Goal: Transaction & Acquisition: Purchase product/service

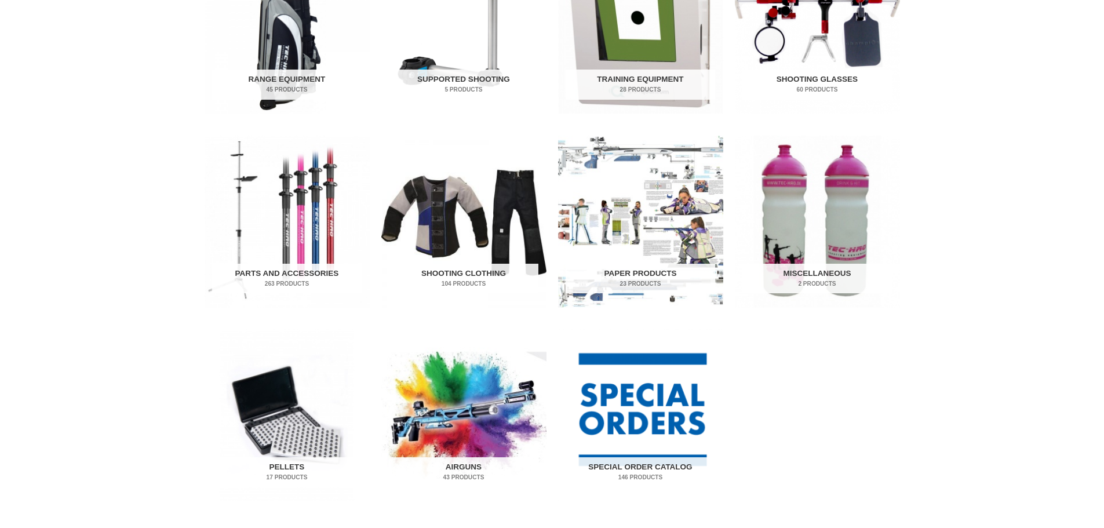
scroll to position [487, 0]
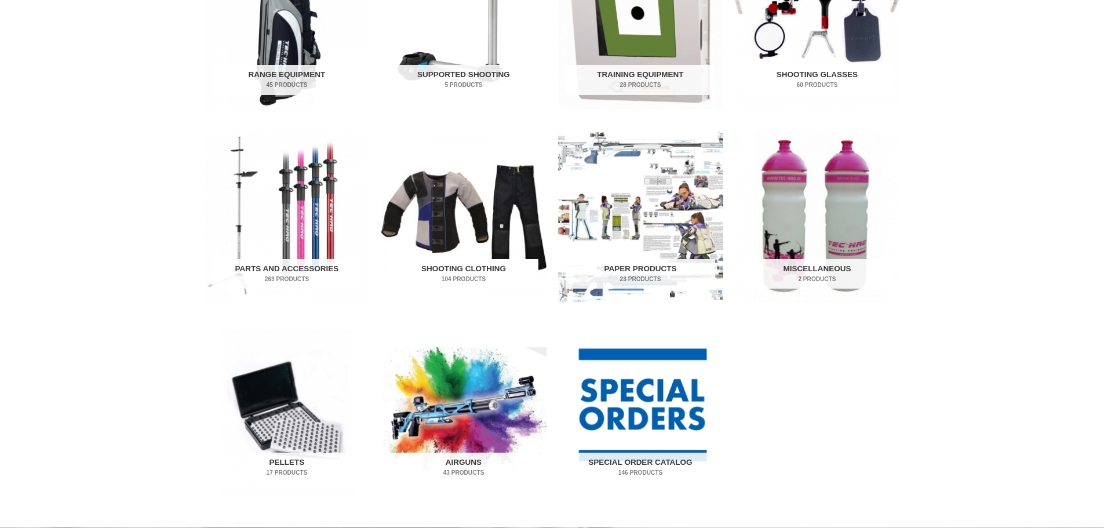
click at [457, 271] on h2 "Shooting Clothing 104 Products" at bounding box center [464, 274] width 150 height 30
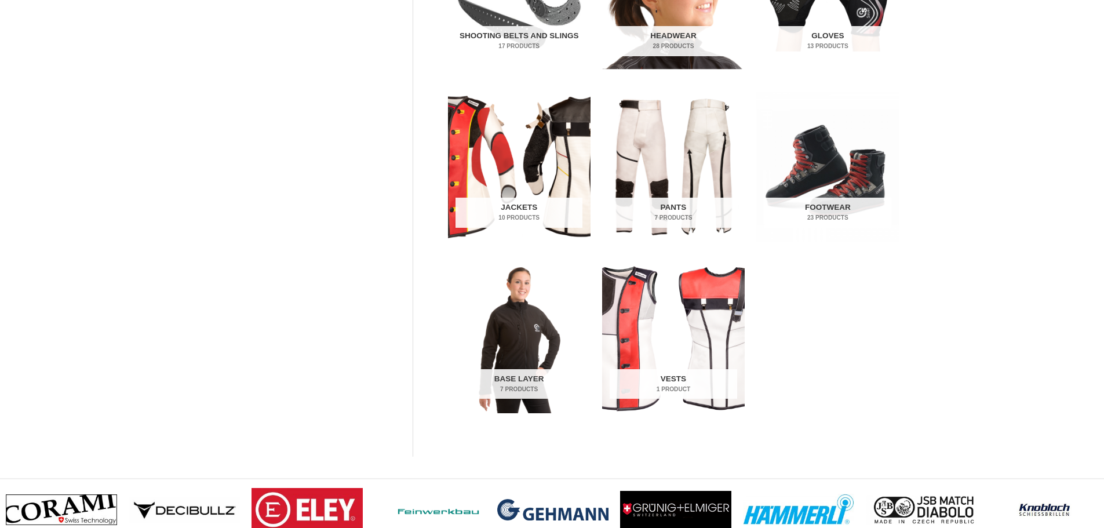
scroll to position [391, 0]
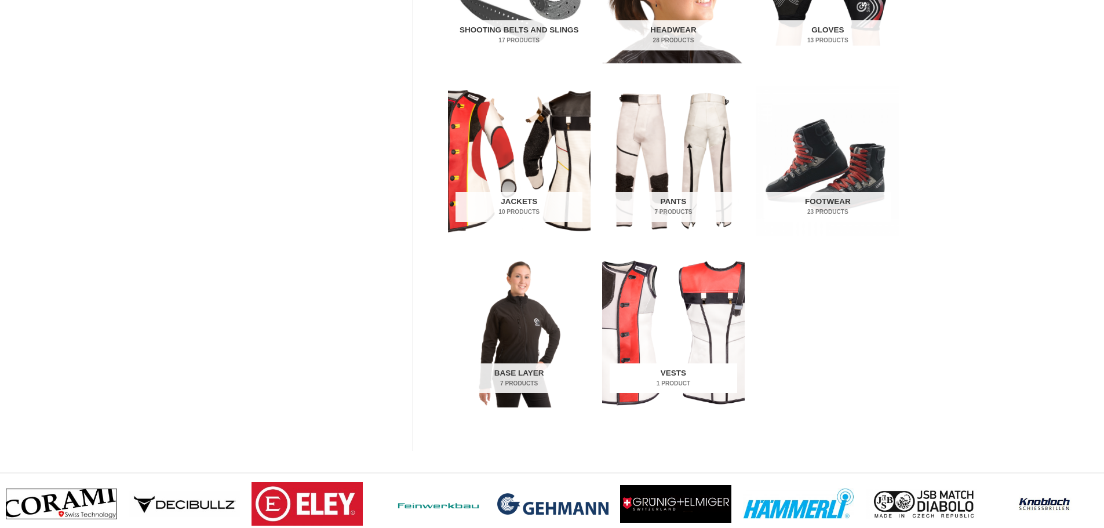
click at [704, 370] on h2 "Vests 1 Product" at bounding box center [673, 378] width 127 height 30
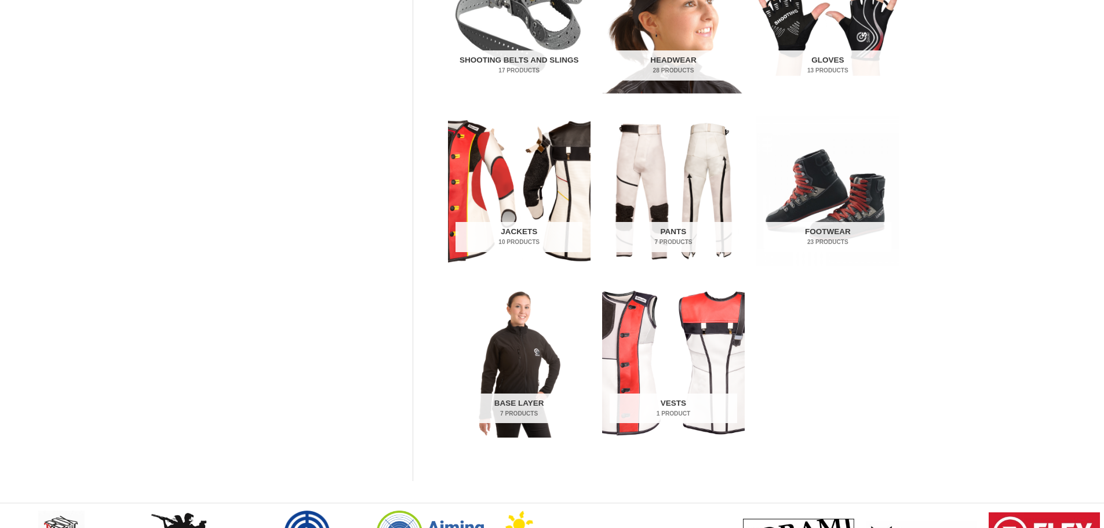
scroll to position [391, 0]
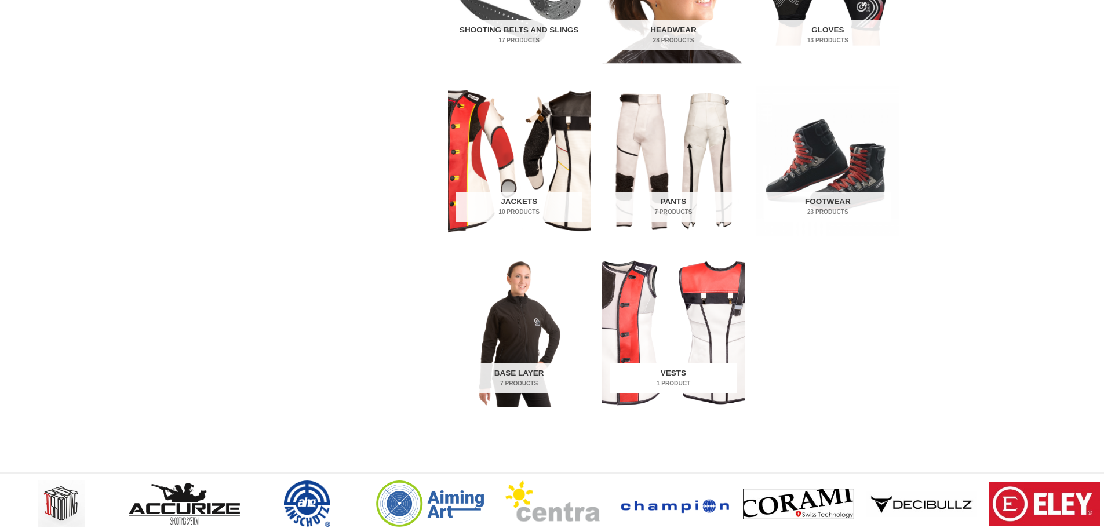
click at [713, 332] on img "Visit product category Vests" at bounding box center [673, 332] width 143 height 150
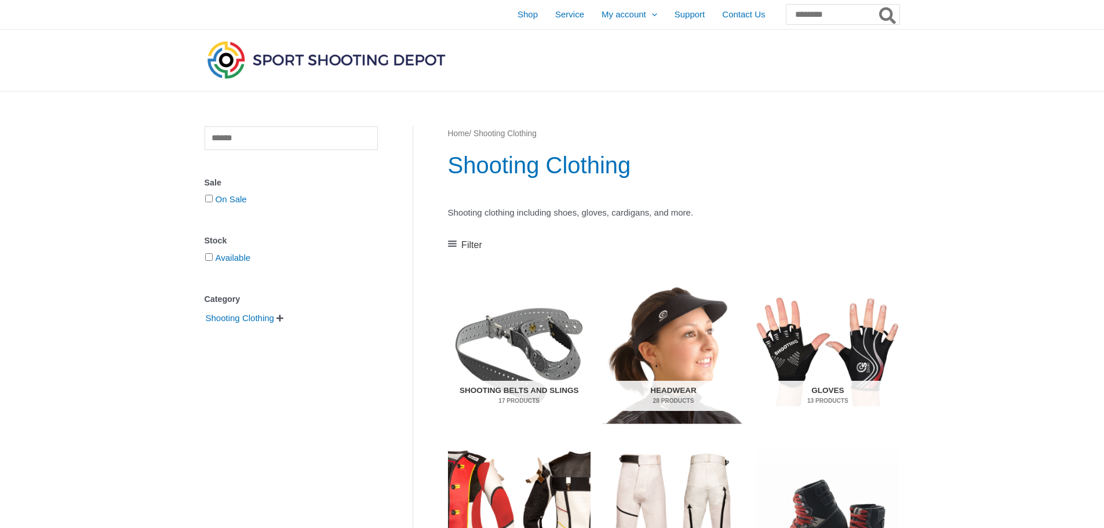
scroll to position [391, 0]
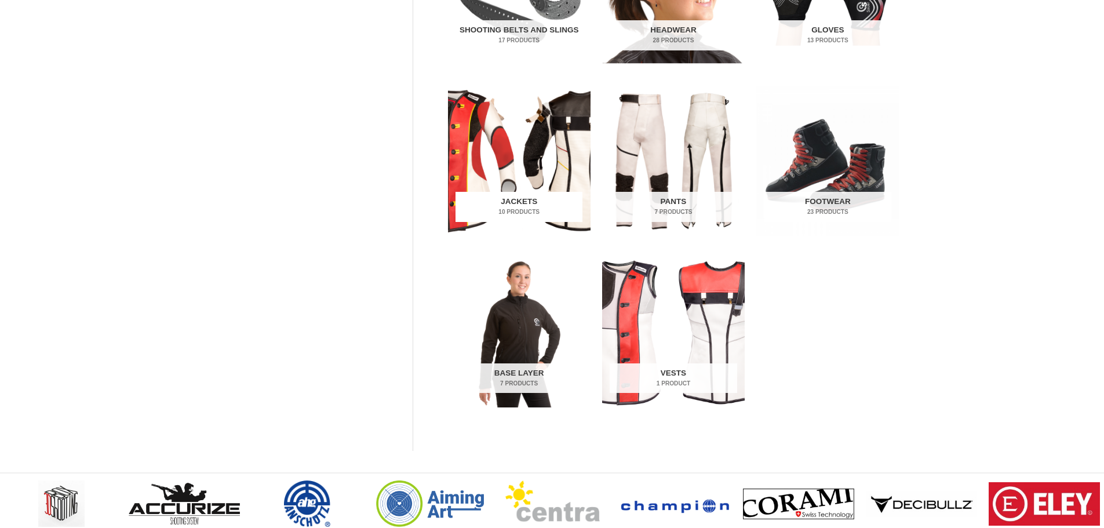
click at [546, 165] on img "Visit product category Jackets" at bounding box center [519, 161] width 143 height 150
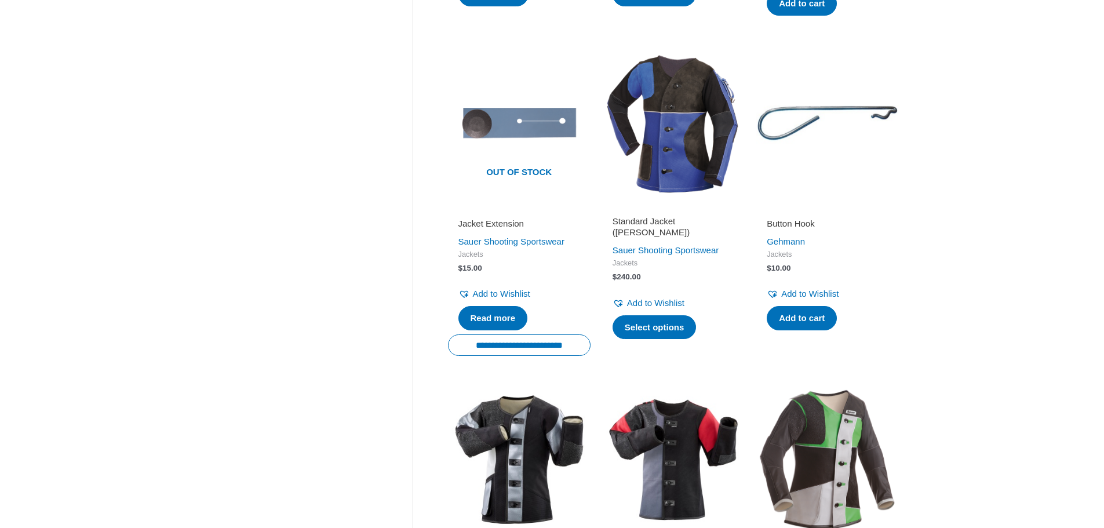
scroll to position [538, 0]
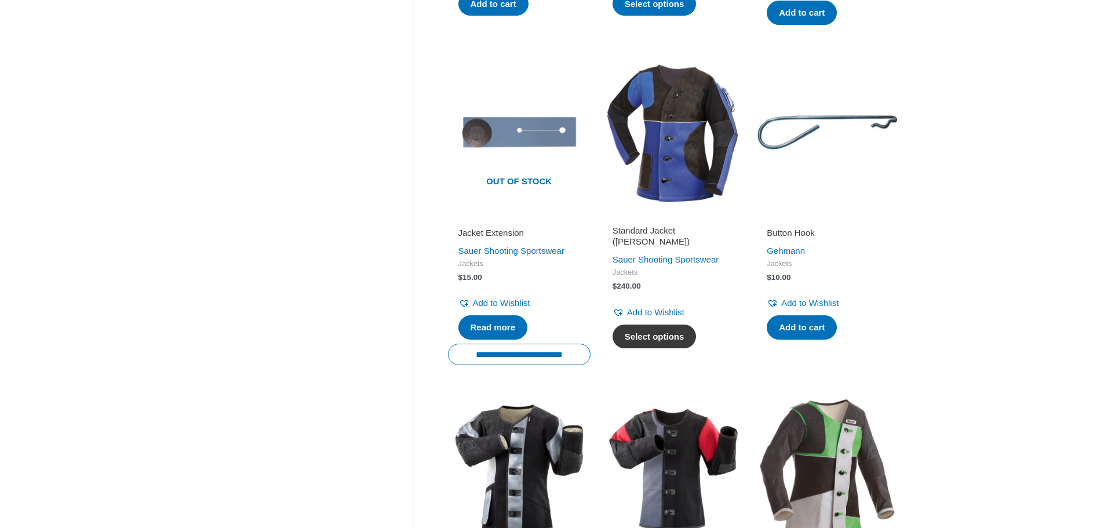
click at [668, 329] on link "Select options" at bounding box center [655, 337] width 84 height 24
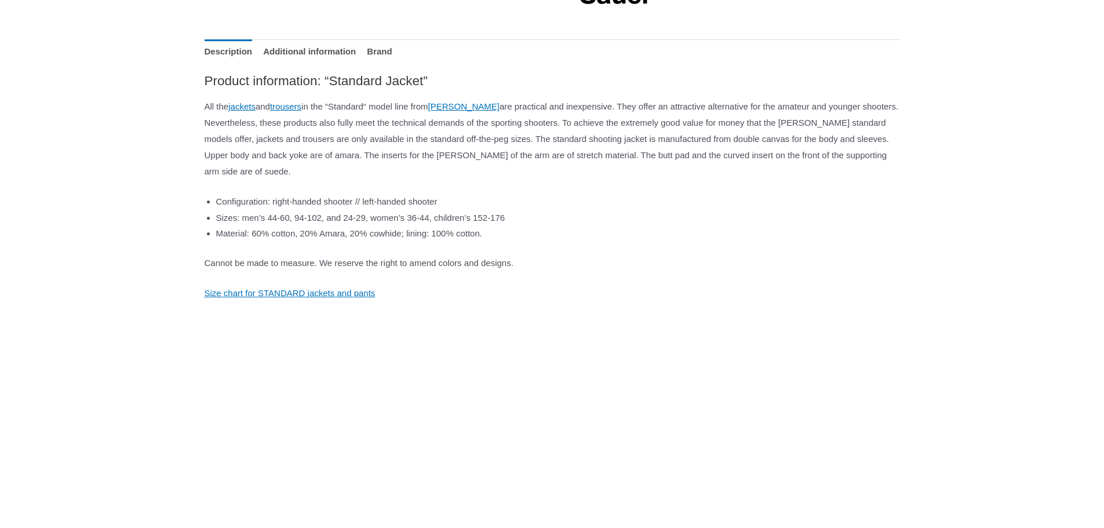
scroll to position [541, 0]
click at [286, 296] on link "Size chart for STANDARD jackets and pants" at bounding box center [290, 291] width 171 height 10
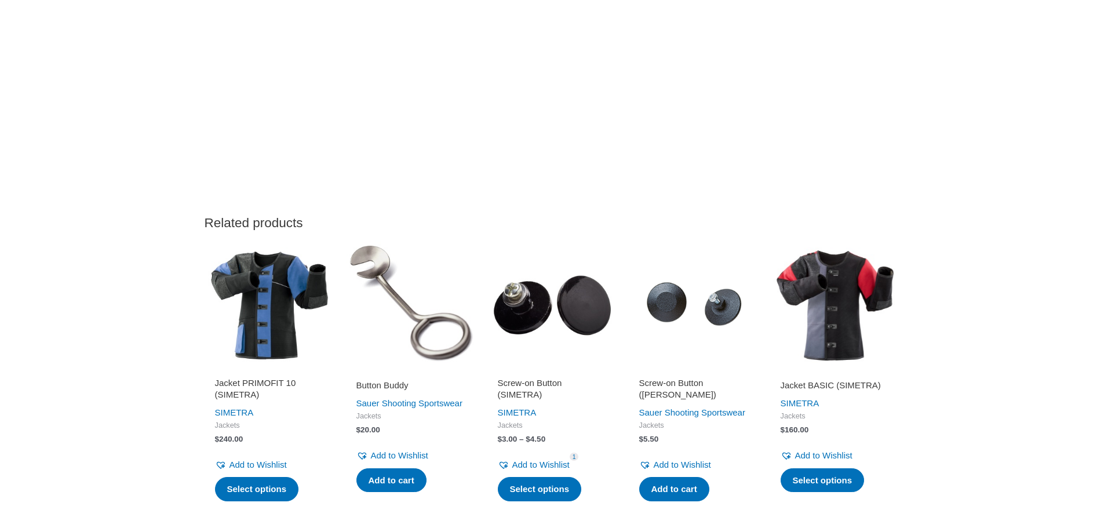
scroll to position [1108, 0]
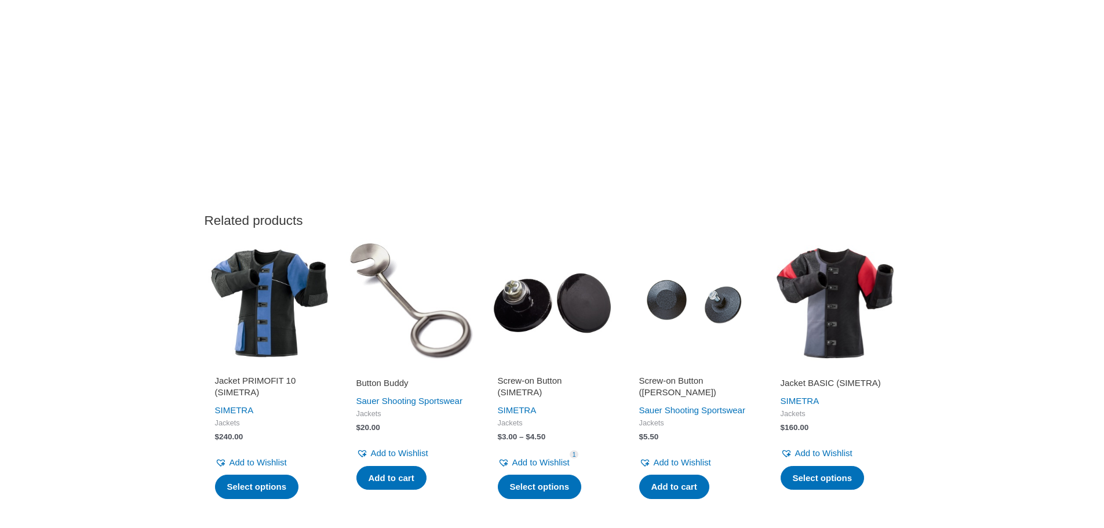
click at [256, 339] on img at bounding box center [270, 303] width 130 height 130
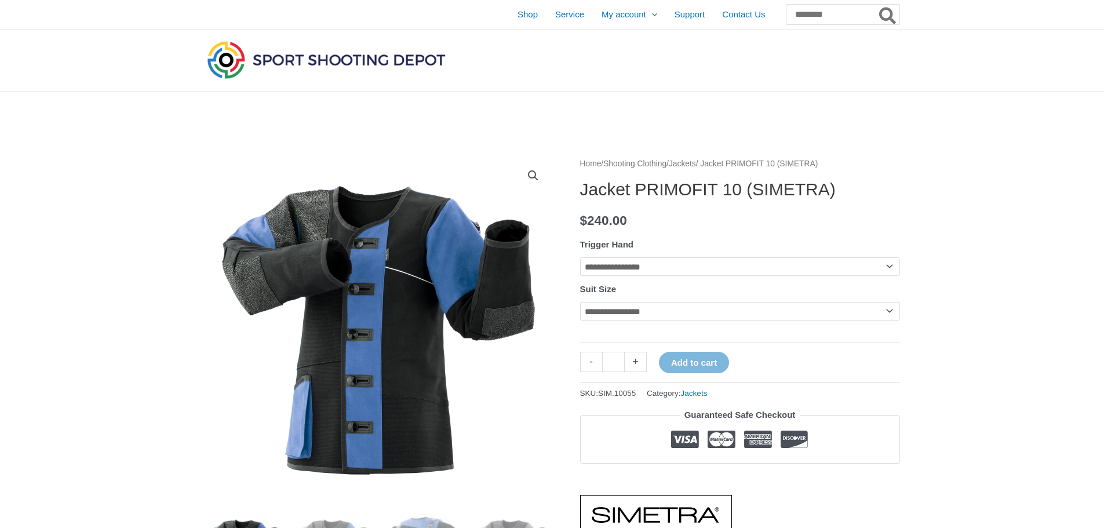
click at [891, 268] on select "**********" at bounding box center [740, 266] width 320 height 19
select select "*****"
click at [580, 257] on select "**********" at bounding box center [740, 266] width 320 height 19
click at [887, 316] on select "**********" at bounding box center [740, 311] width 320 height 19
select select "***"
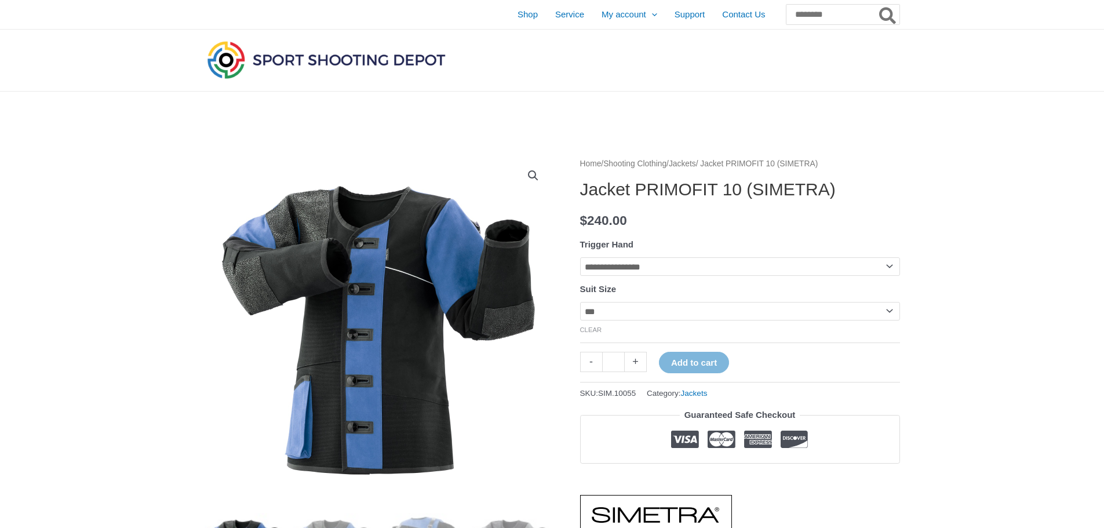
click at [580, 304] on select "**********" at bounding box center [740, 311] width 320 height 19
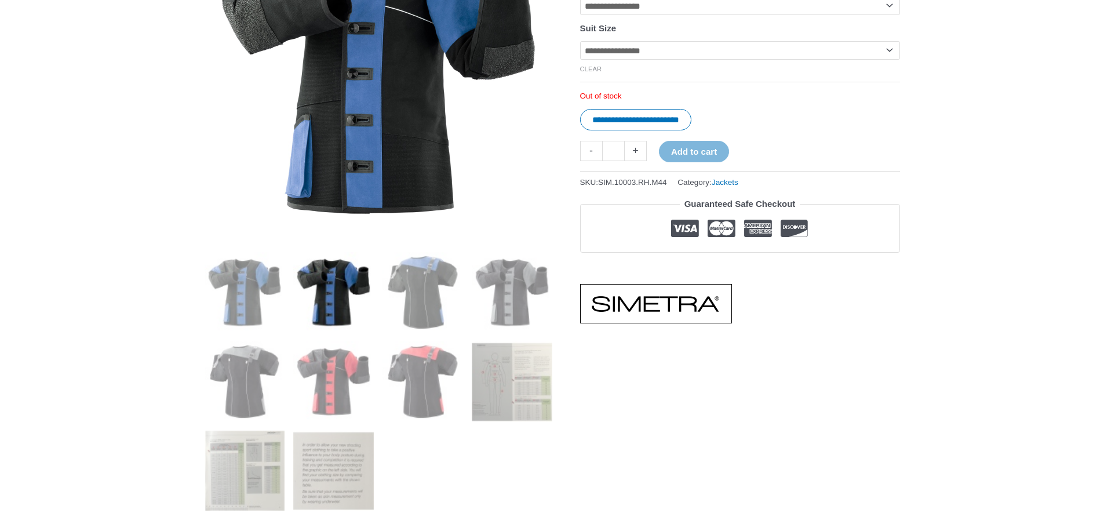
scroll to position [299, 0]
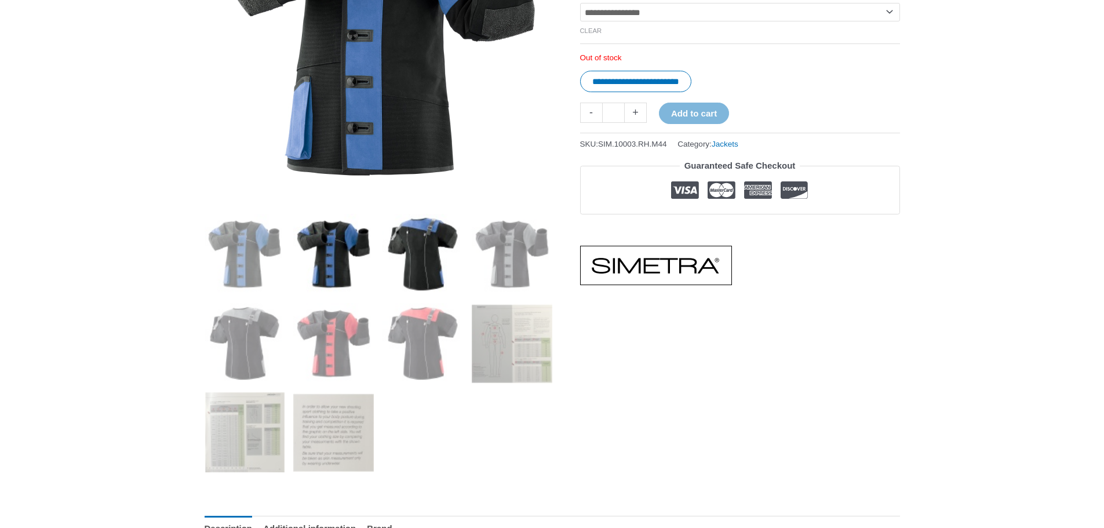
click at [412, 265] on img at bounding box center [422, 254] width 81 height 81
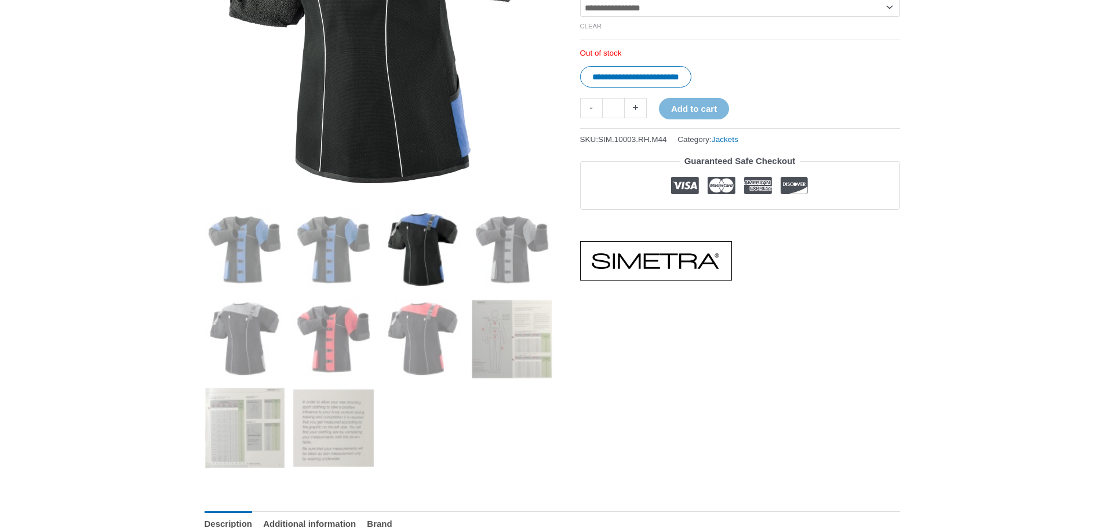
scroll to position [337, 0]
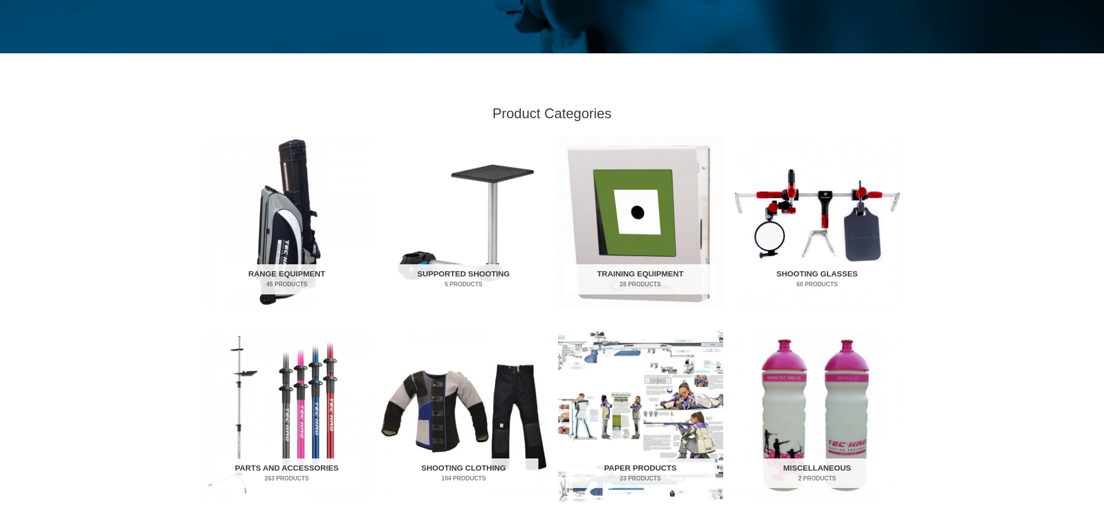
scroll to position [290, 0]
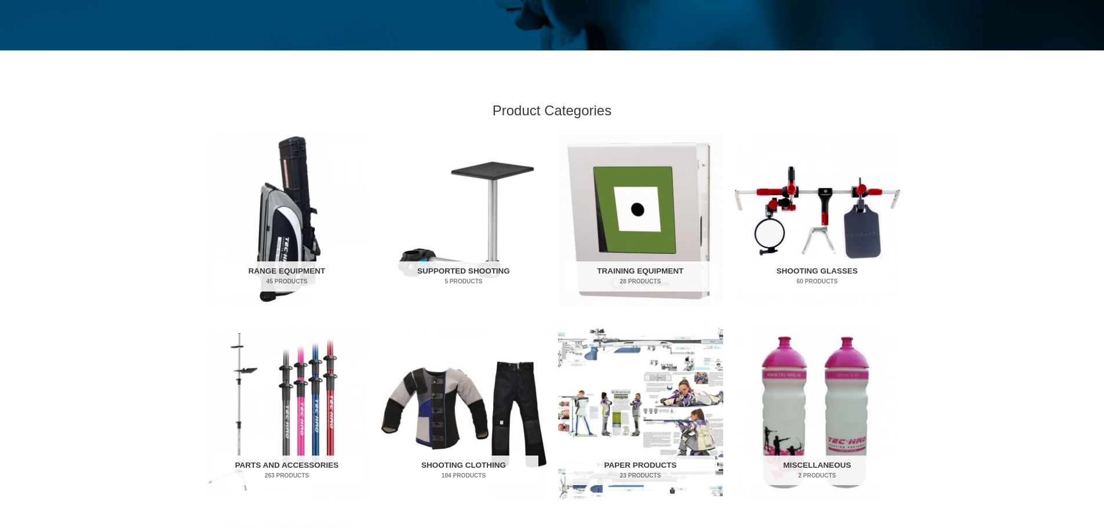
click at [836, 267] on h2 "Shooting Glasses 60 Products" at bounding box center [817, 276] width 150 height 30
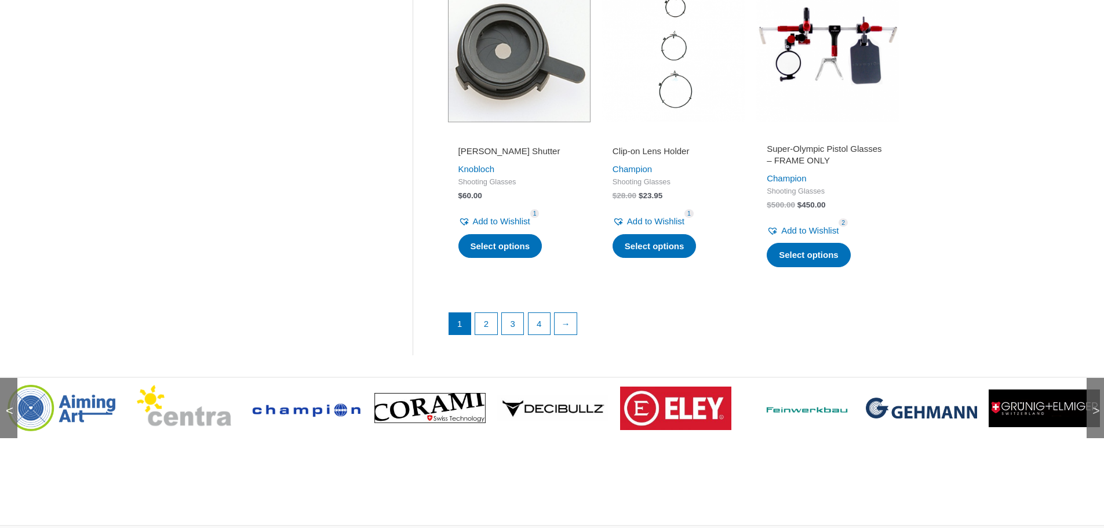
scroll to position [1604, 0]
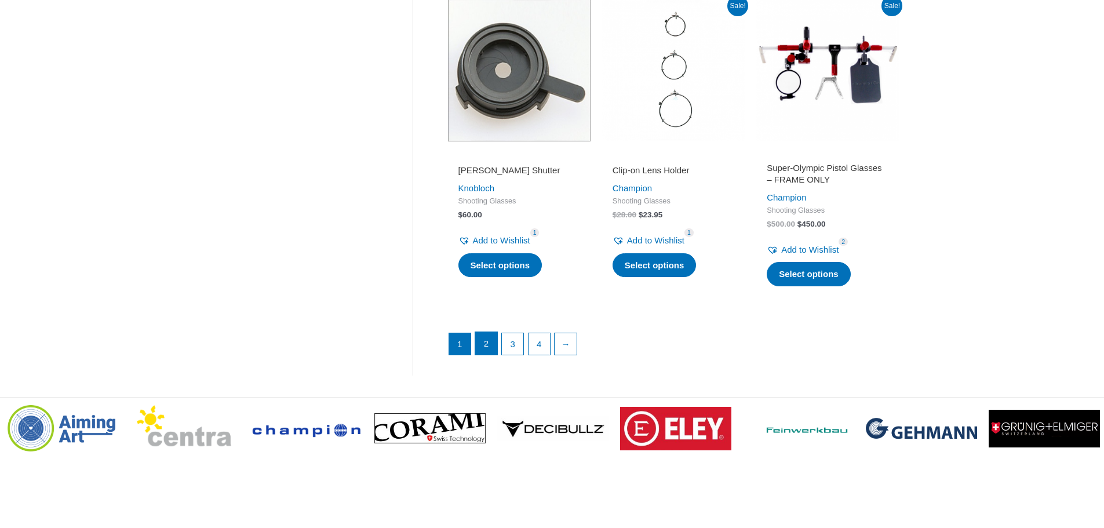
click at [487, 352] on link "2" at bounding box center [486, 343] width 22 height 23
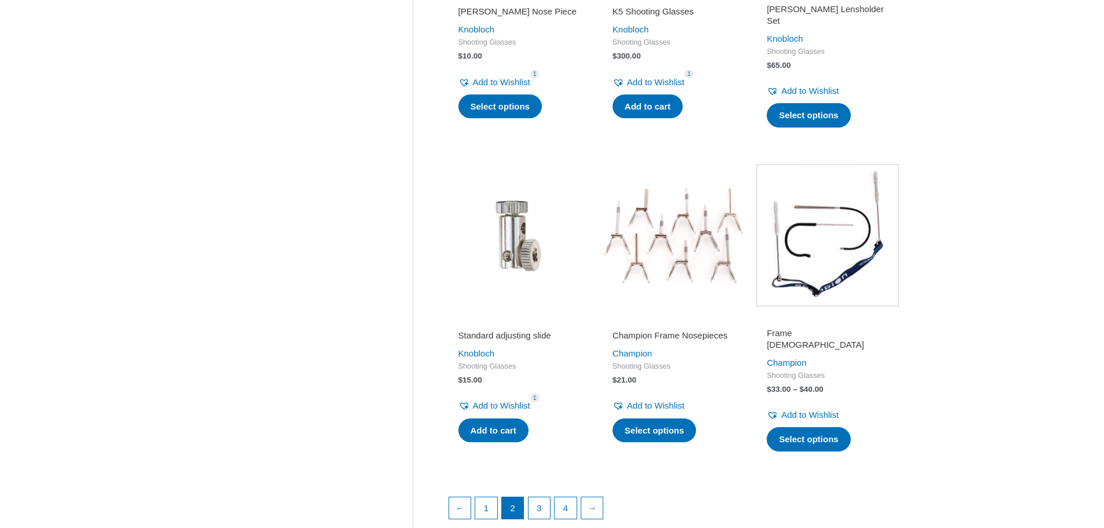
scroll to position [1432, 0]
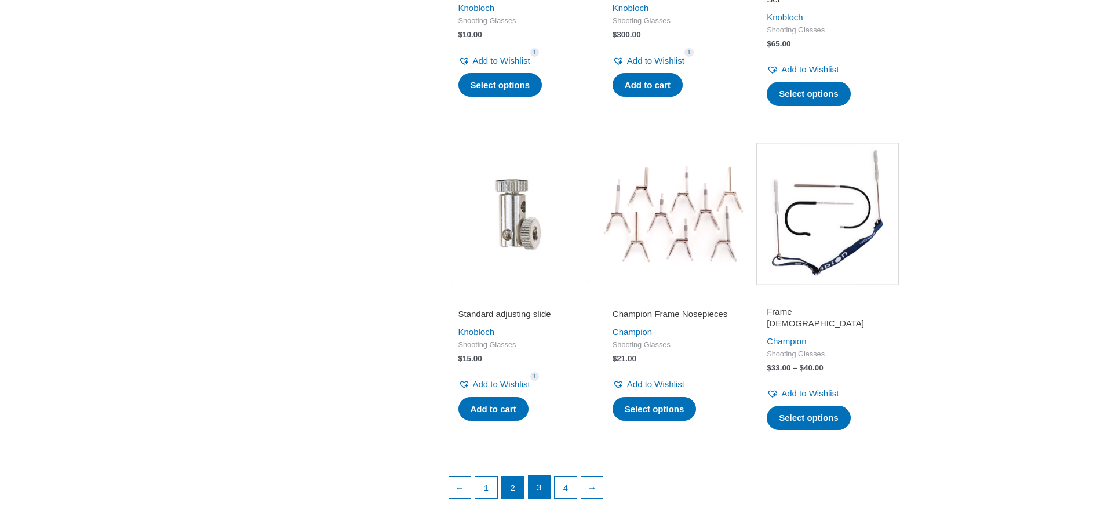
click at [536, 487] on link "3" at bounding box center [540, 487] width 22 height 23
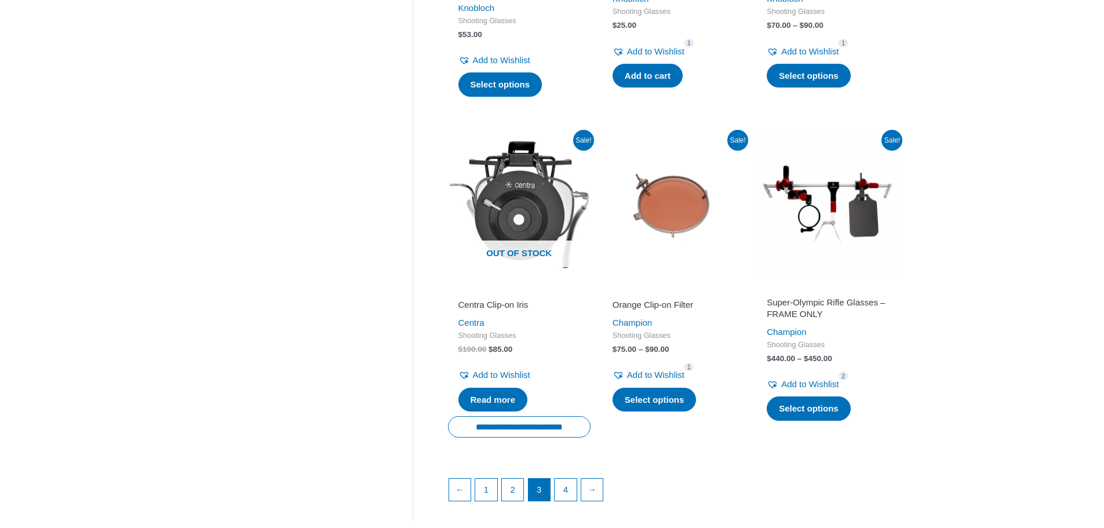
scroll to position [1485, 0]
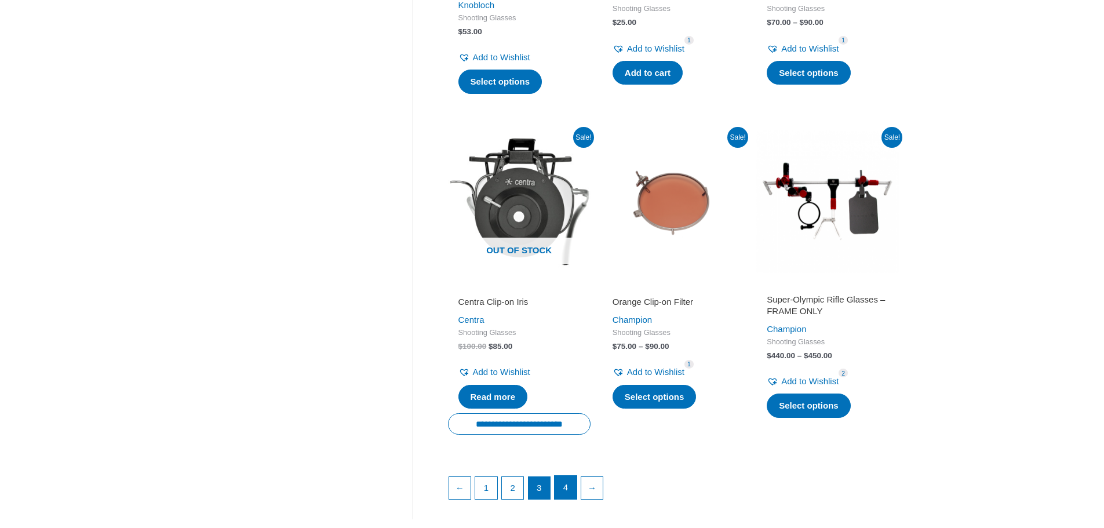
click at [567, 480] on link "4" at bounding box center [566, 487] width 22 height 23
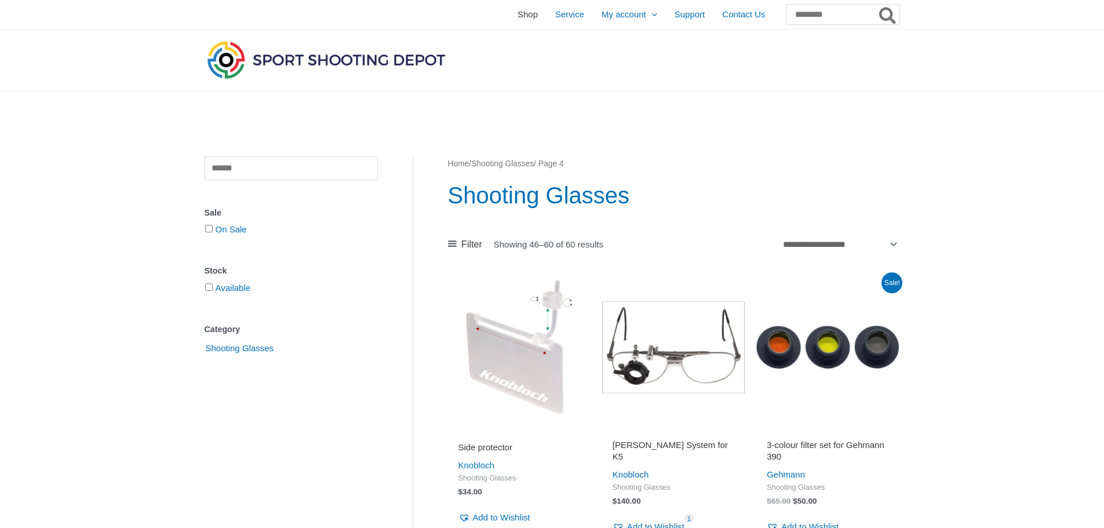
click at [518, 16] on span "Shop" at bounding box center [528, 14] width 20 height 29
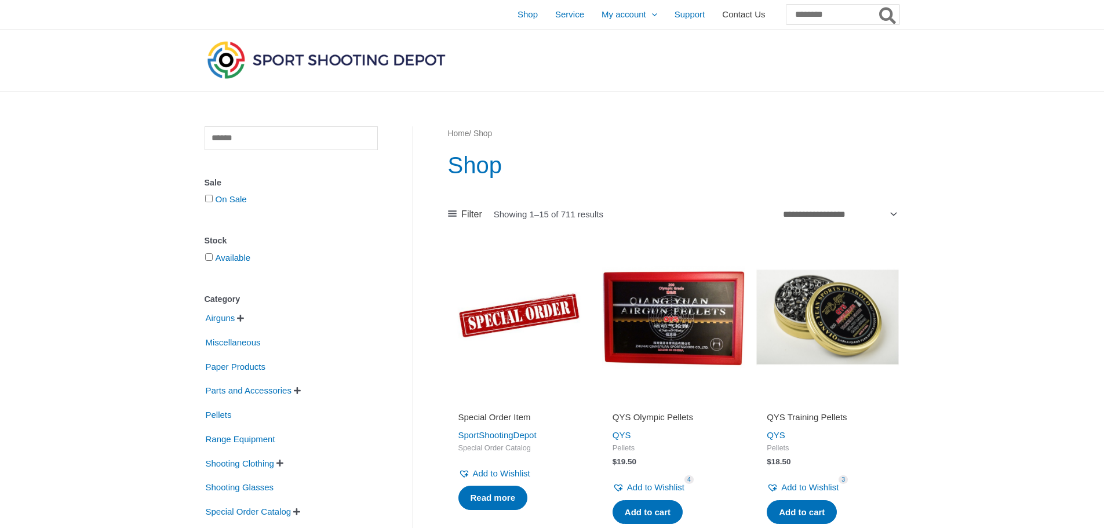
click at [722, 15] on span "Contact Us" at bounding box center [743, 14] width 43 height 29
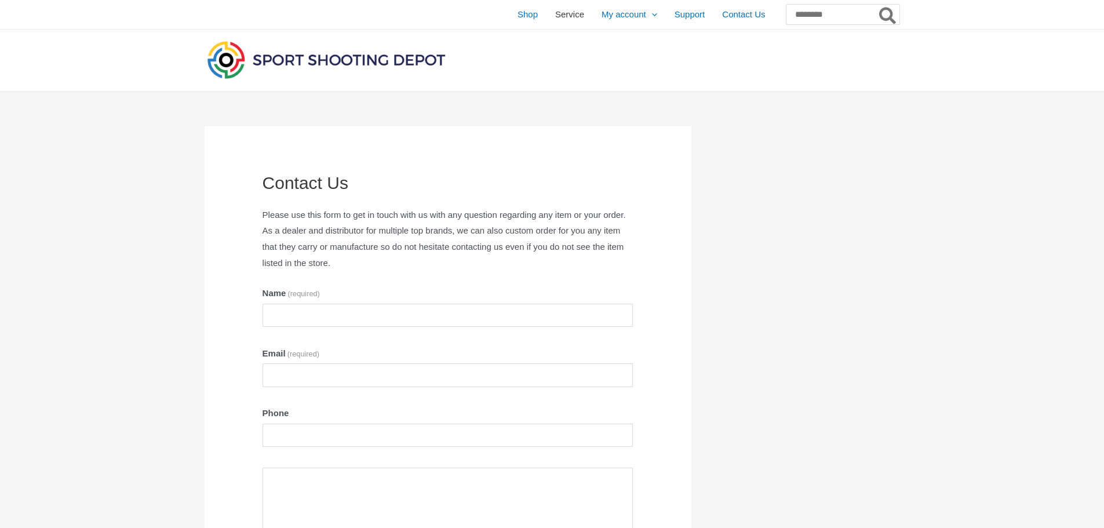
click at [555, 19] on span "Service" at bounding box center [569, 14] width 29 height 29
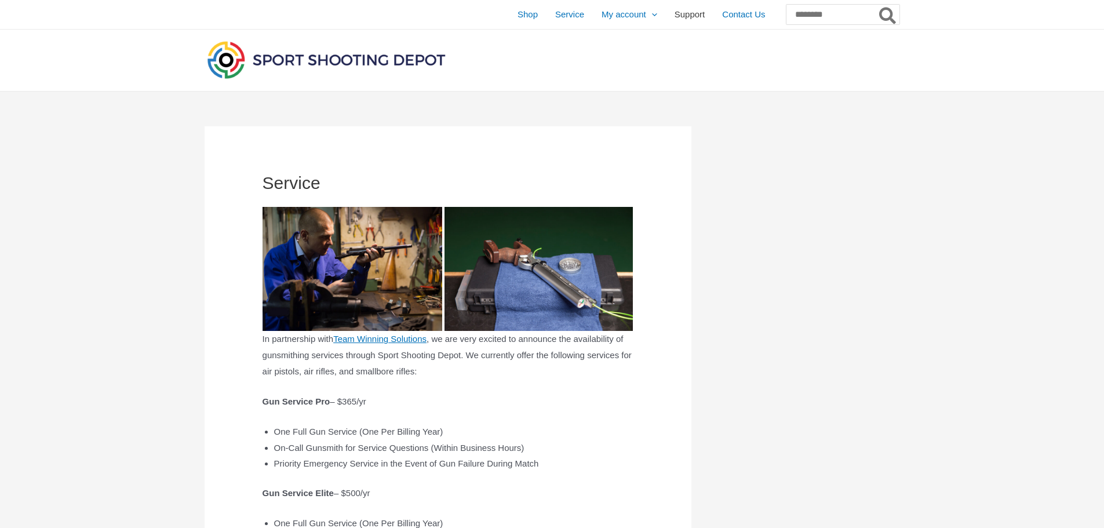
click at [675, 14] on span "Support" at bounding box center [690, 14] width 31 height 29
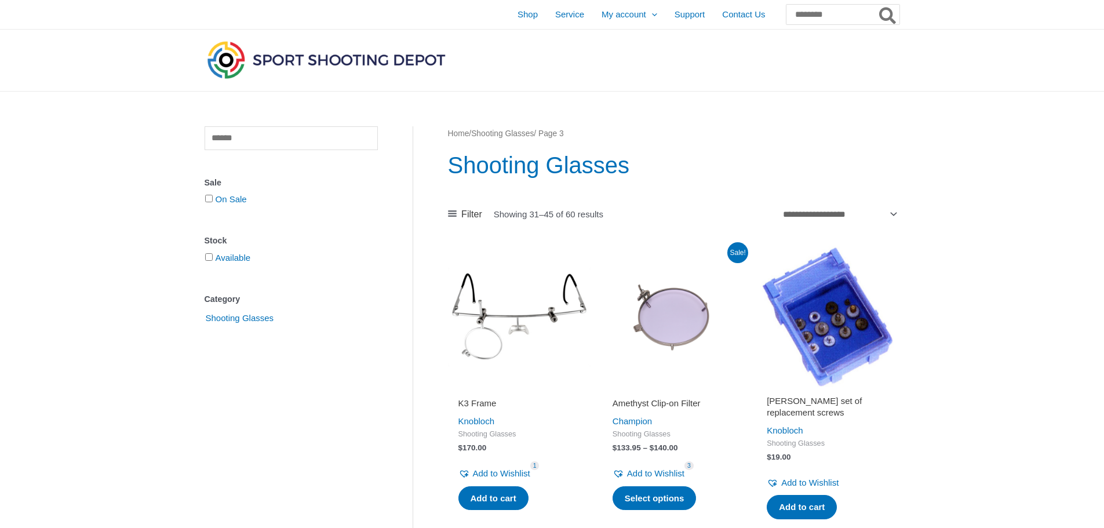
scroll to position [1485, 0]
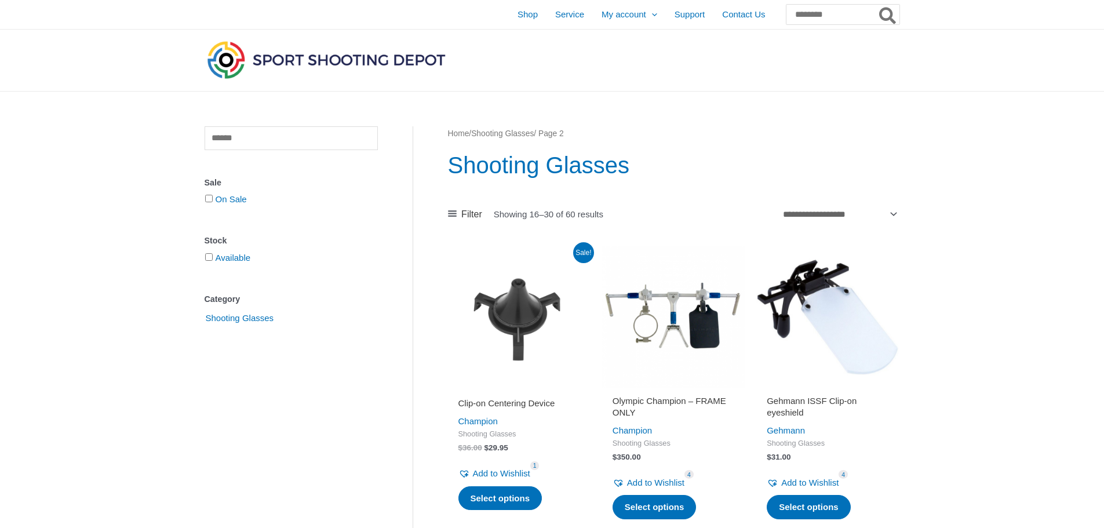
scroll to position [1432, 0]
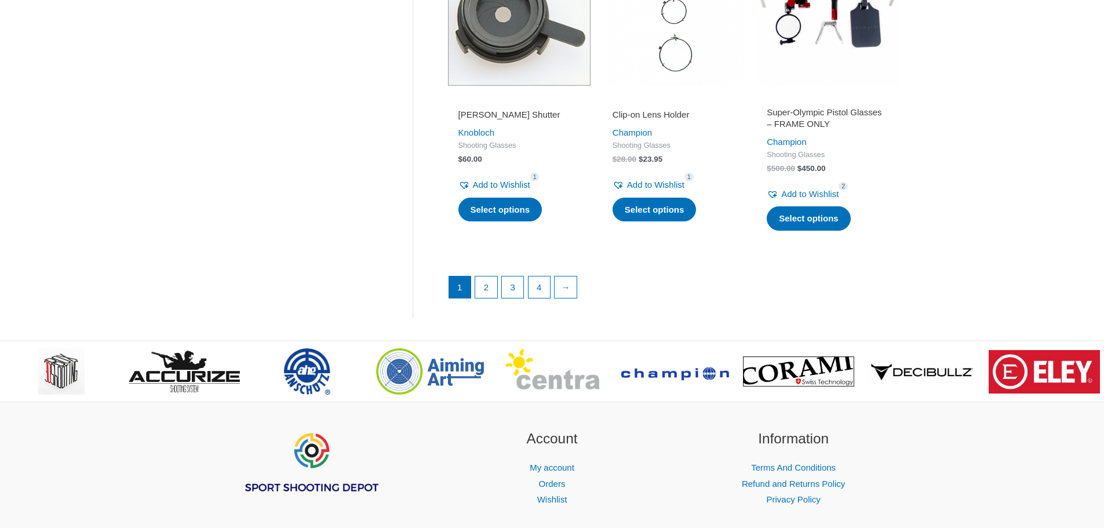
scroll to position [1604, 0]
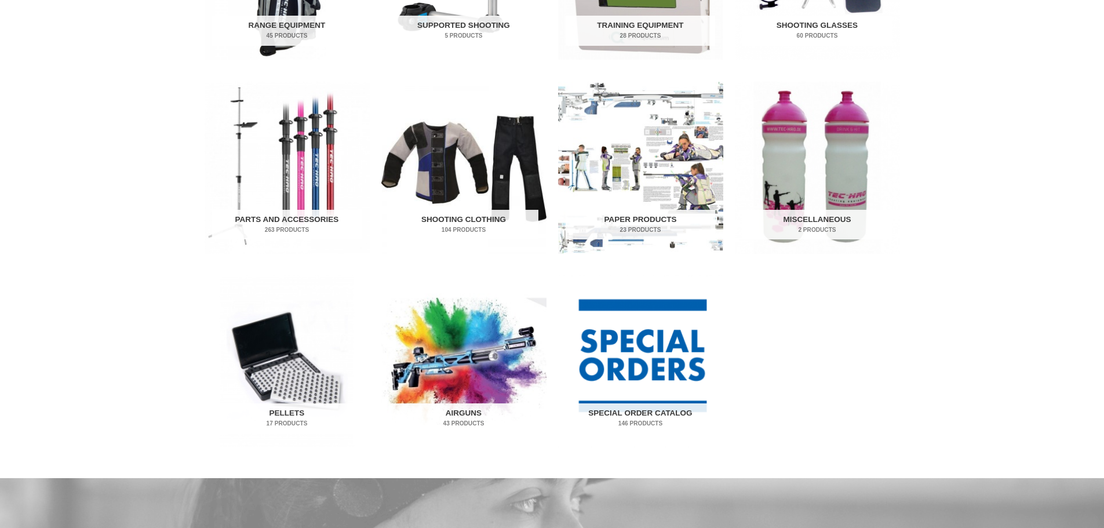
scroll to position [548, 0]
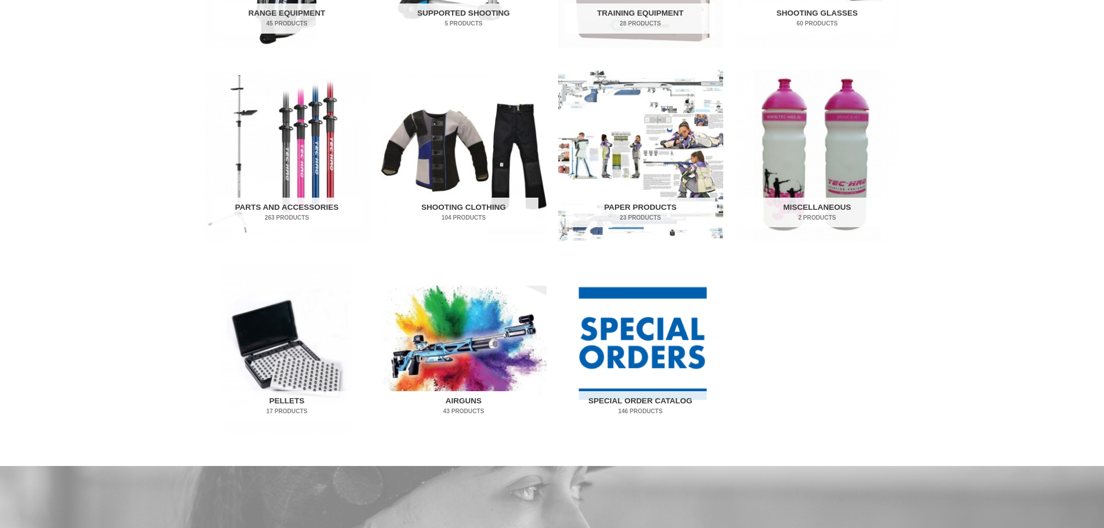
click at [458, 360] on img "Visit product category Airguns" at bounding box center [463, 349] width 165 height 172
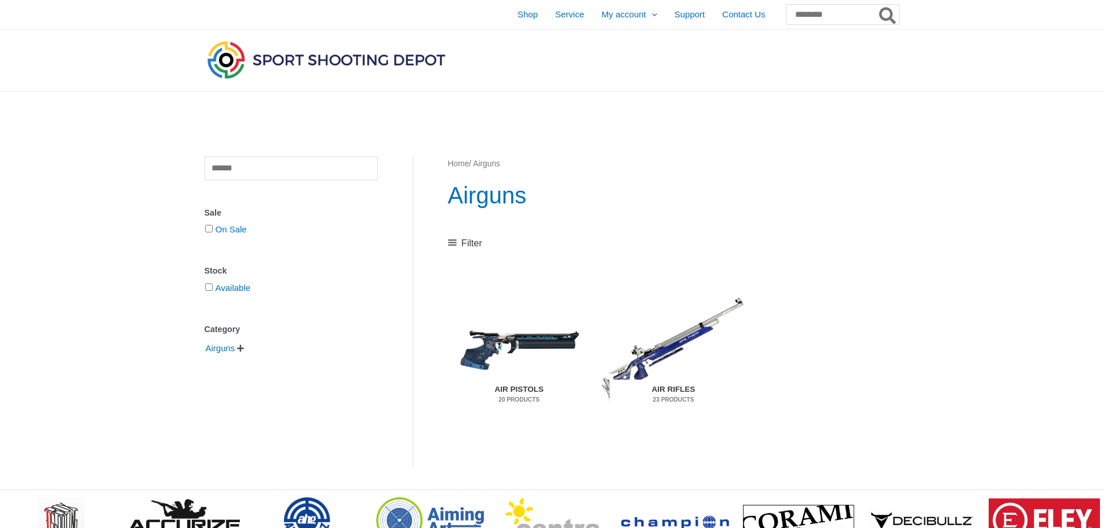
click at [684, 346] on img "Visit product category Air Rifles" at bounding box center [673, 349] width 143 height 150
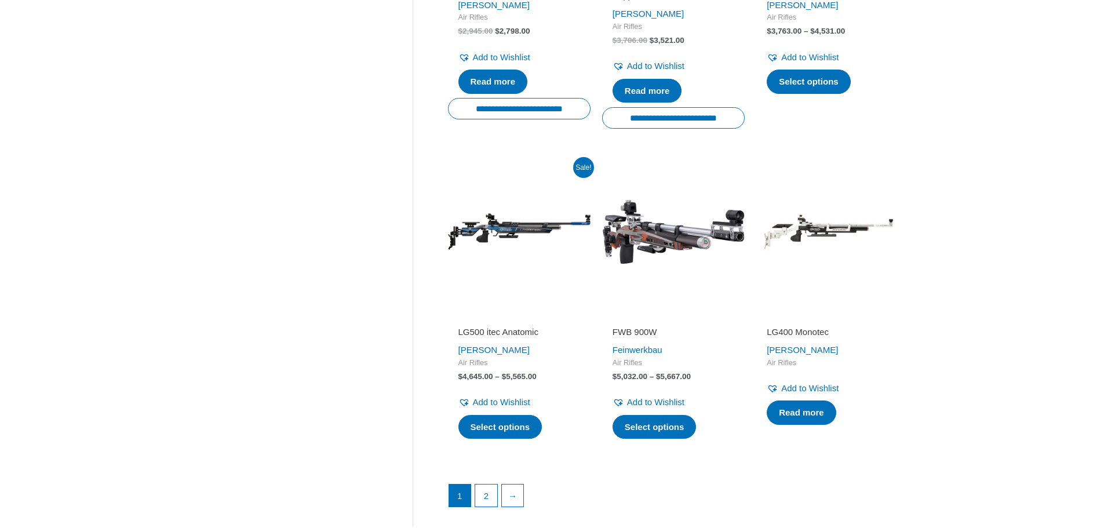
scroll to position [1470, 0]
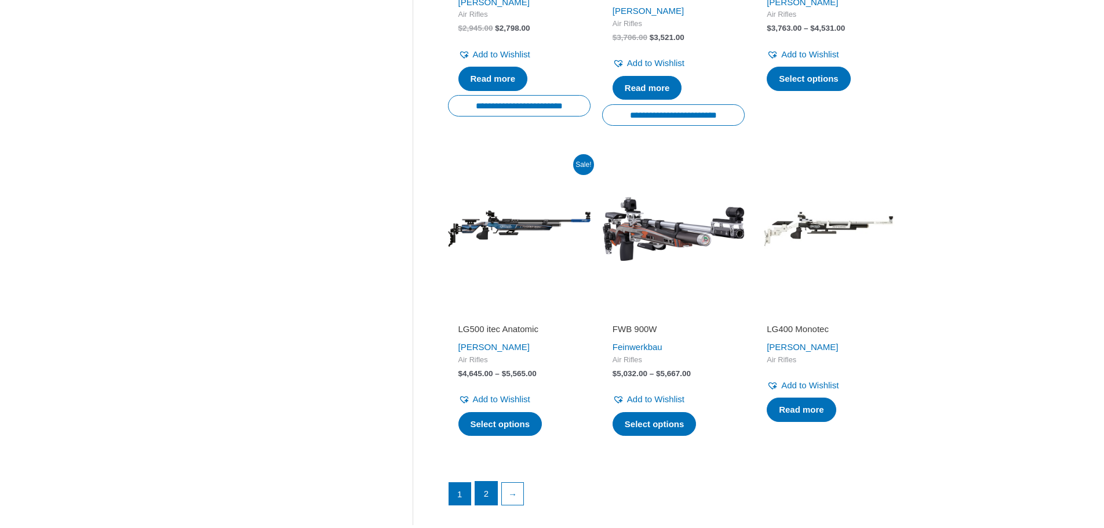
click at [490, 495] on link "2" at bounding box center [486, 493] width 22 height 23
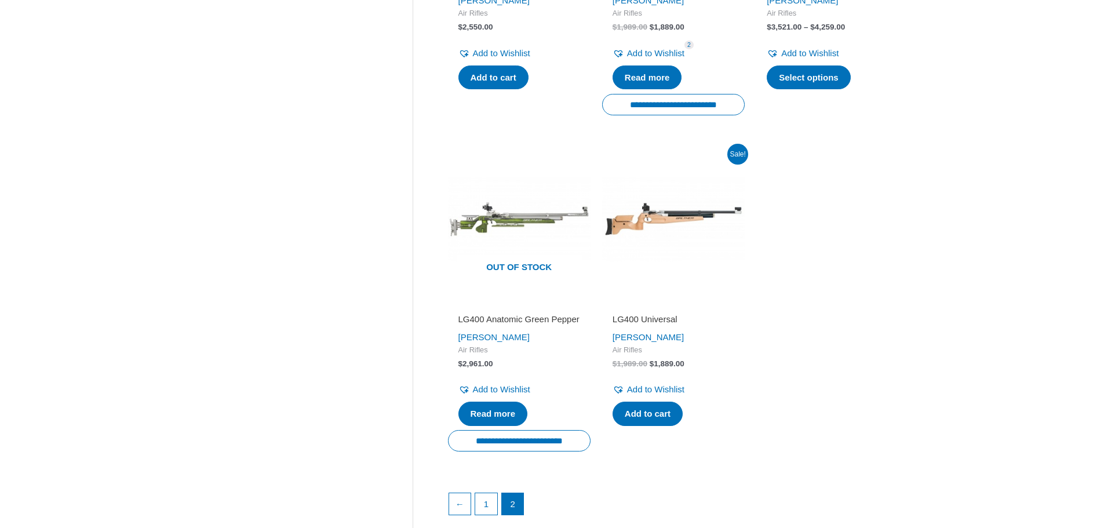
scroll to position [773, 0]
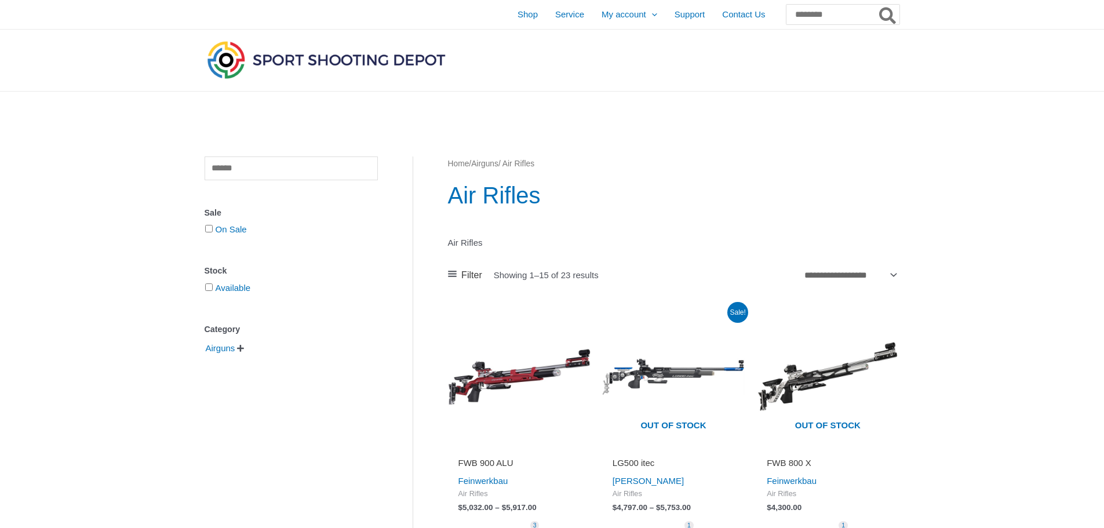
scroll to position [1470, 0]
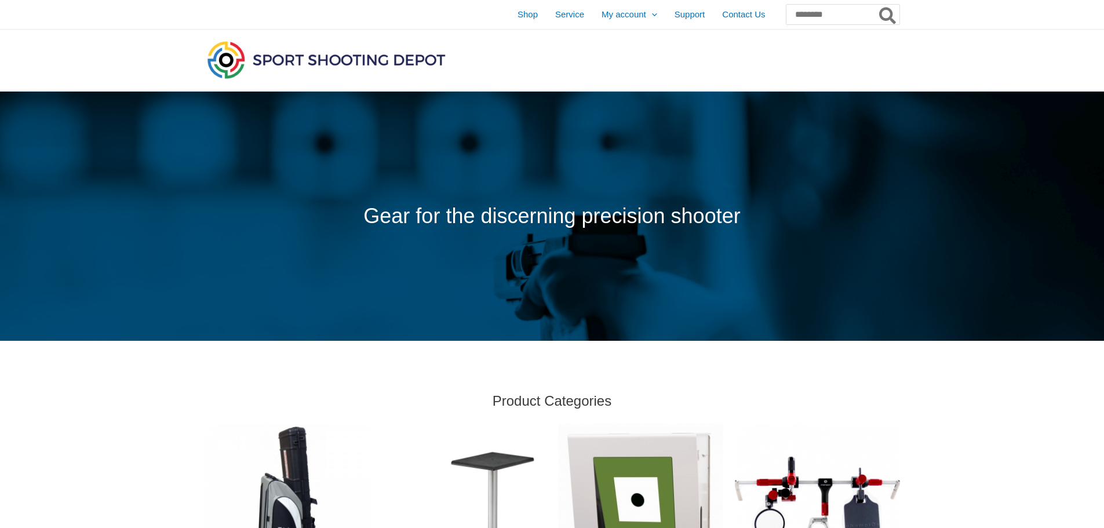
scroll to position [548, 0]
